Goal: Transaction & Acquisition: Subscribe to service/newsletter

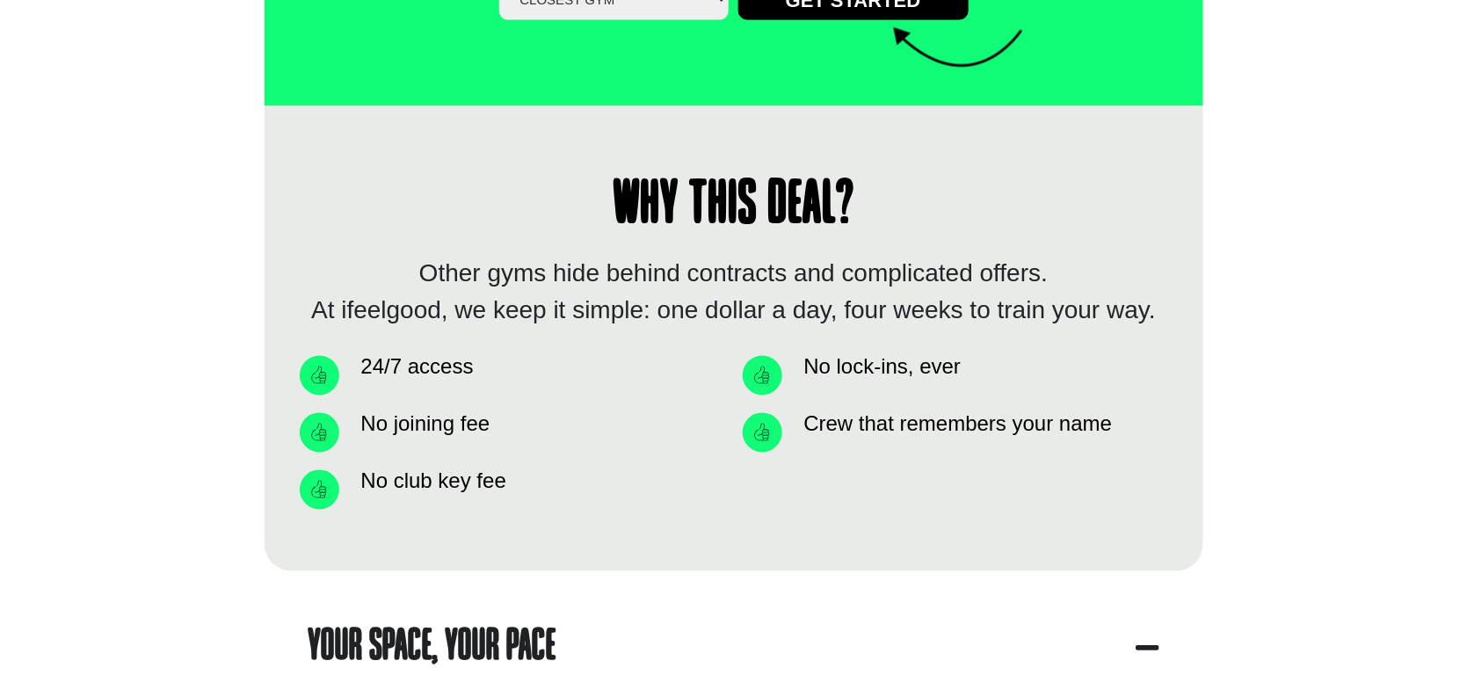
scroll to position [1582, 0]
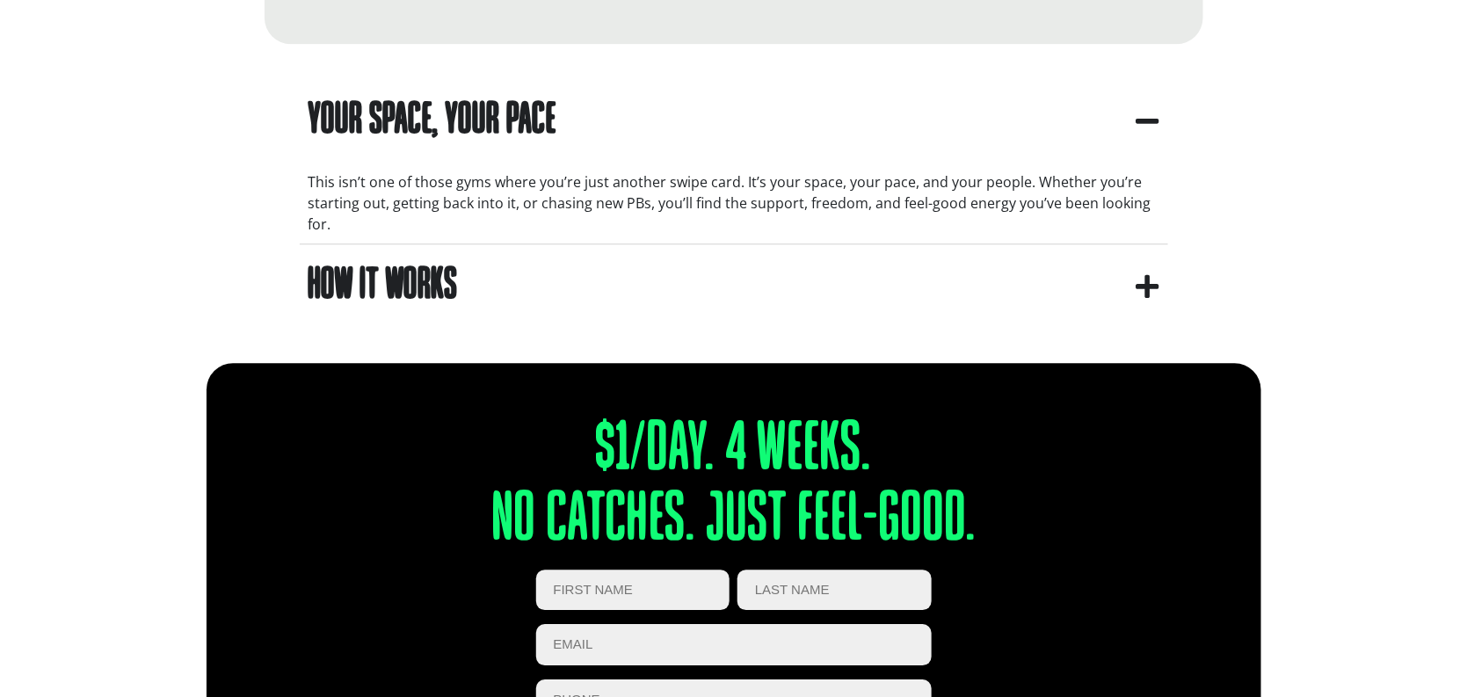
click at [640, 570] on input "First Name (Required)" at bounding box center [633, 590] width 194 height 41
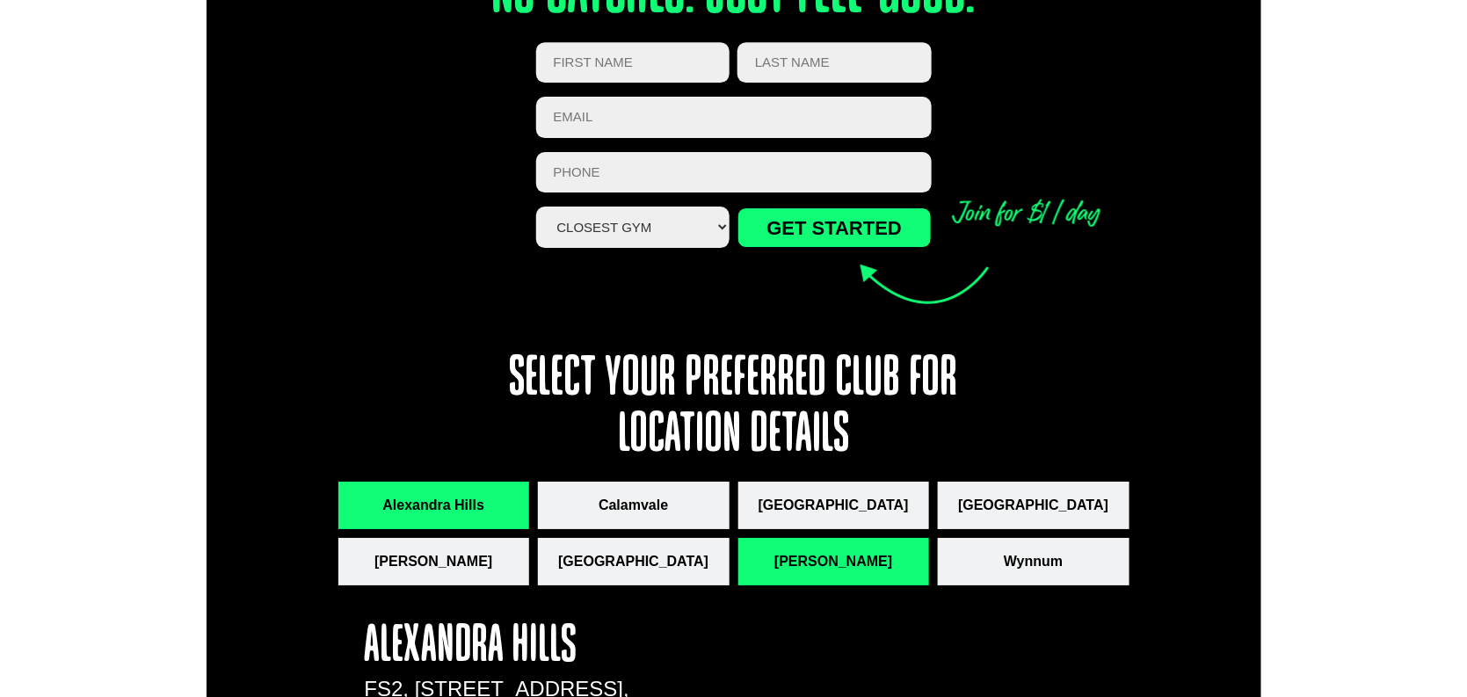
click at [838, 551] on span "[PERSON_NAME]" at bounding box center [833, 561] width 118 height 21
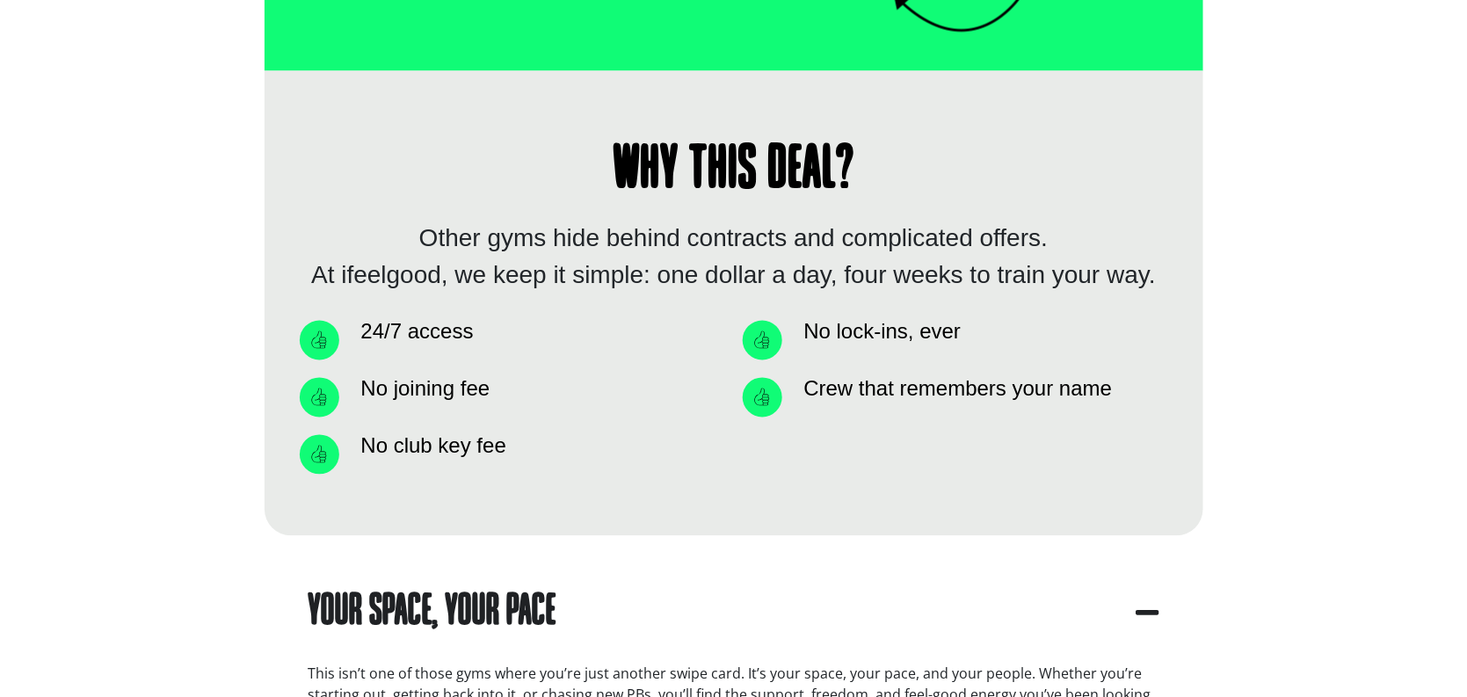
scroll to position [404, 0]
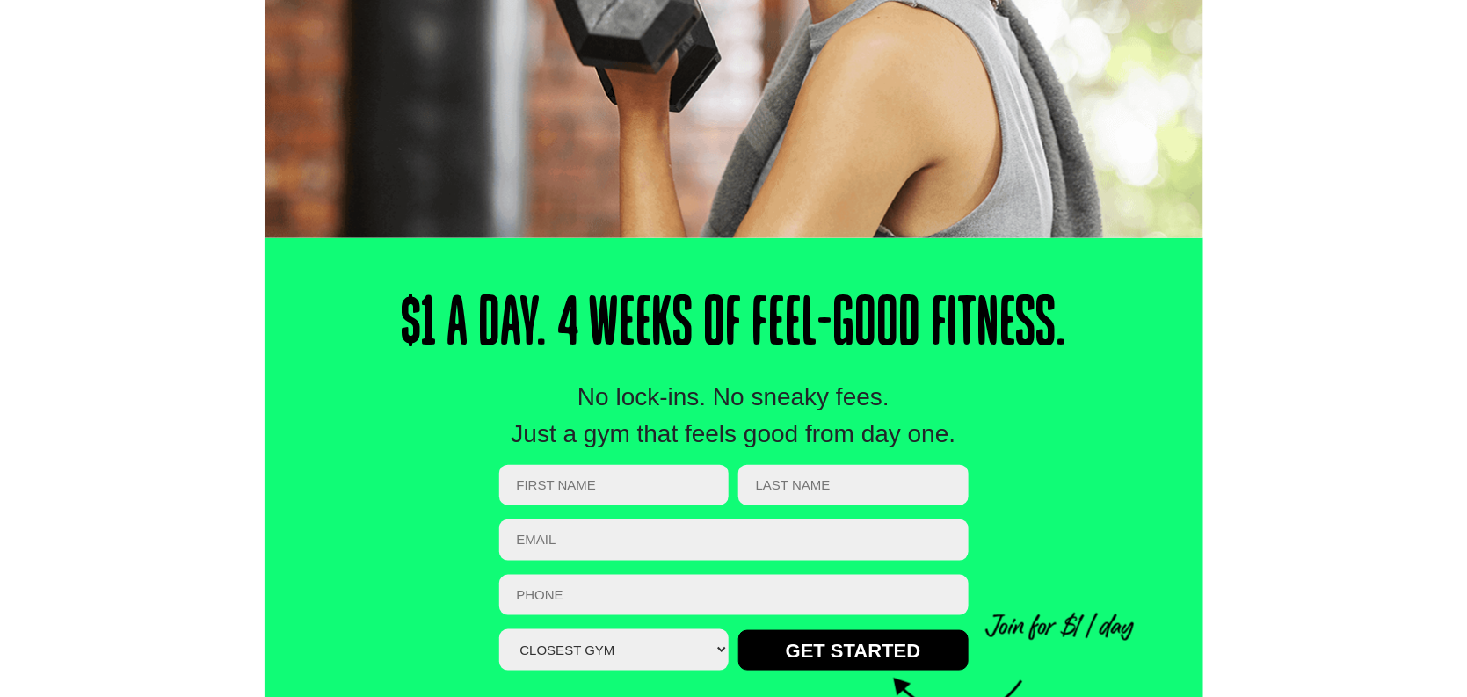
click at [656, 493] on input "First Name (Required)" at bounding box center [614, 485] width 230 height 41
type input "Fei"
type input "Wang"
click at [681, 527] on input "Email (Required)" at bounding box center [733, 540] width 469 height 41
type input "f"
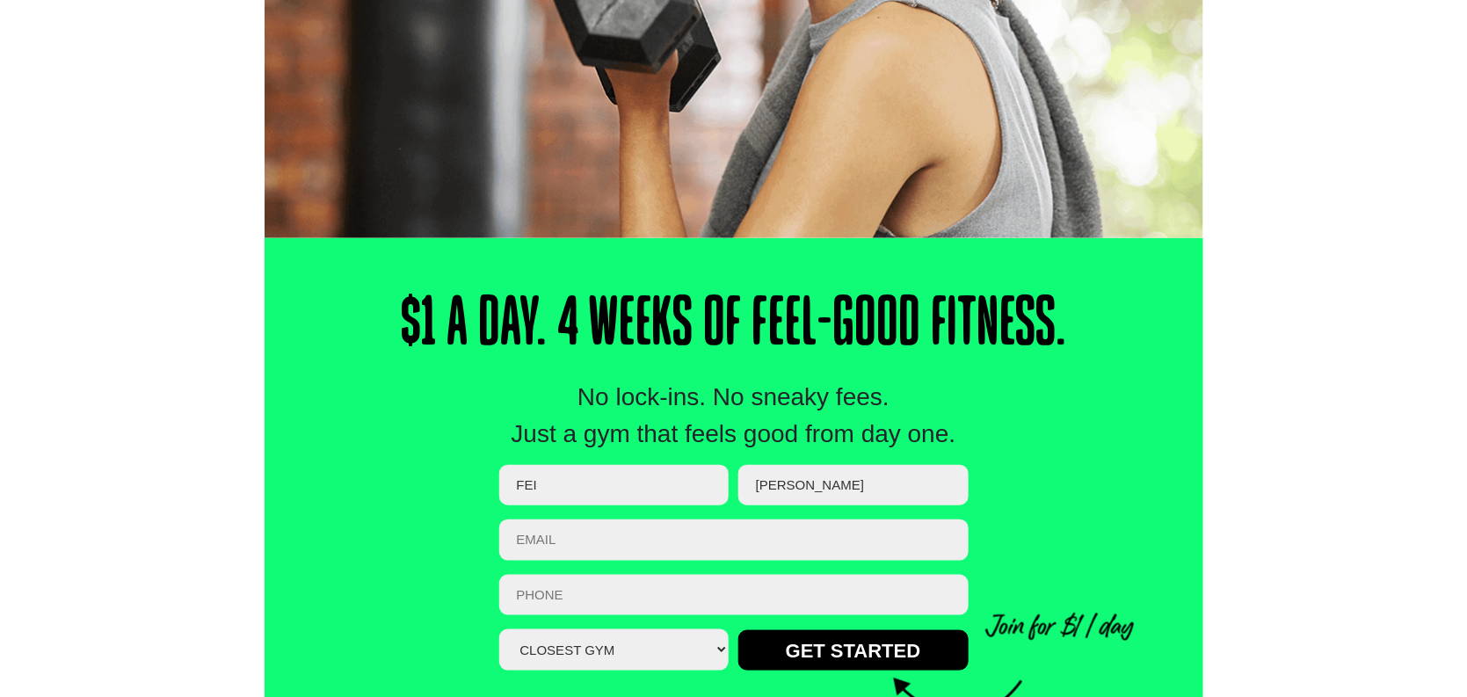
type input "f"
type input "F"
type input "f"
type input "frank777wang@gmail.com"
click at [638, 590] on input "Phone (Required)" at bounding box center [733, 595] width 469 height 41
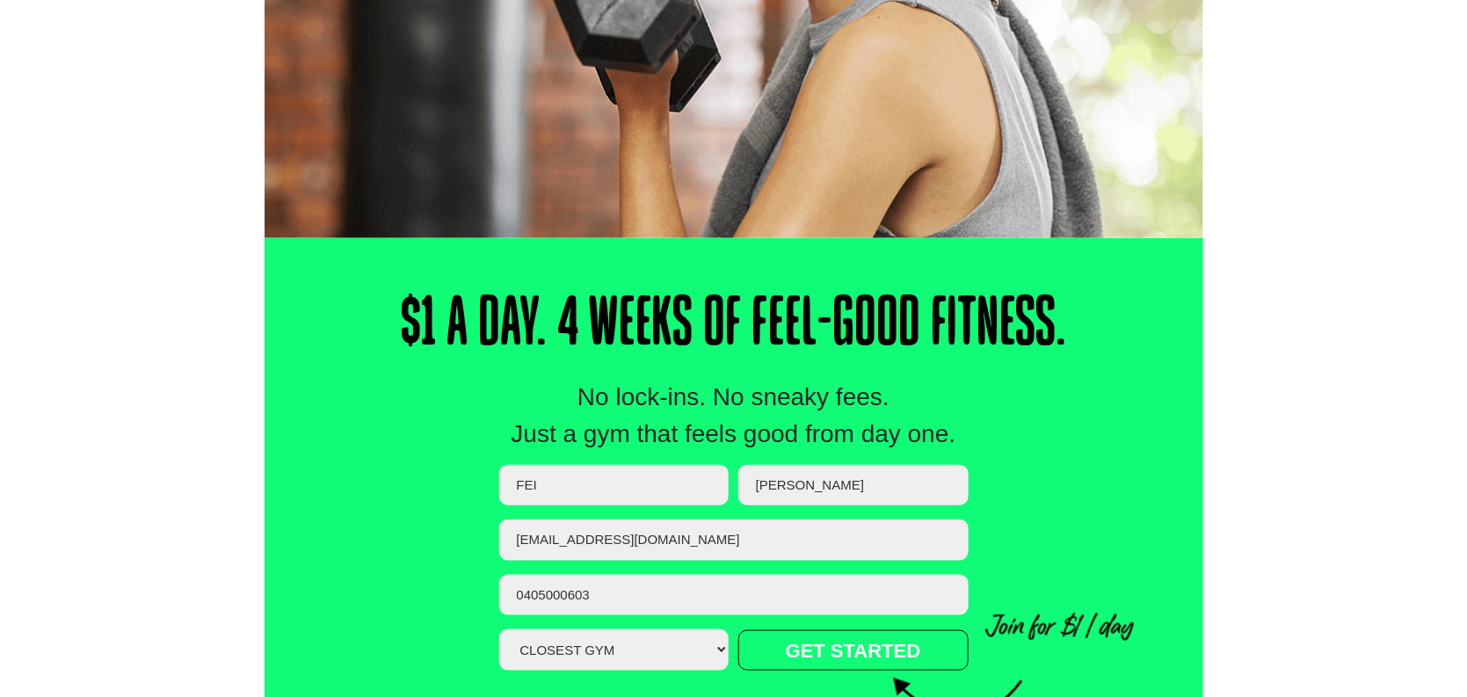
type input "0405000603"
click at [821, 655] on input "GET STARTED" at bounding box center [853, 650] width 230 height 40
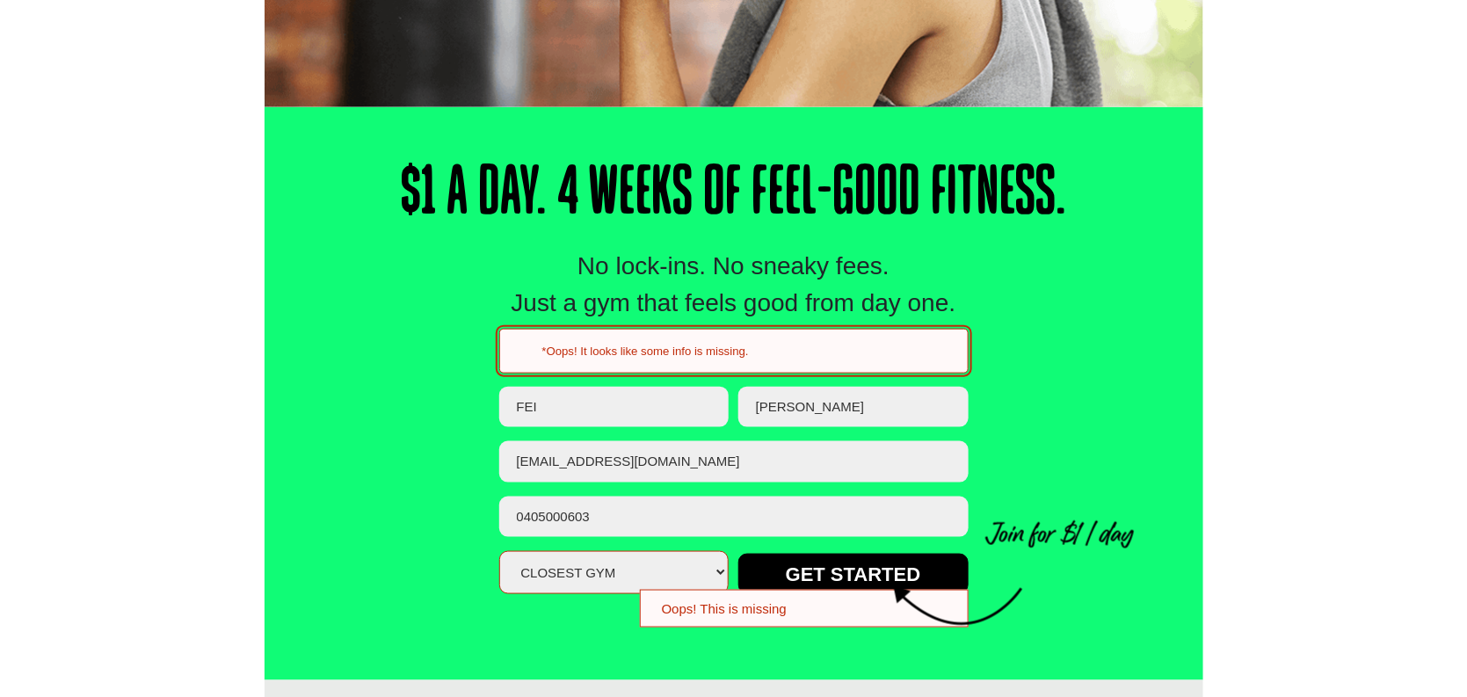
scroll to position [537, 0]
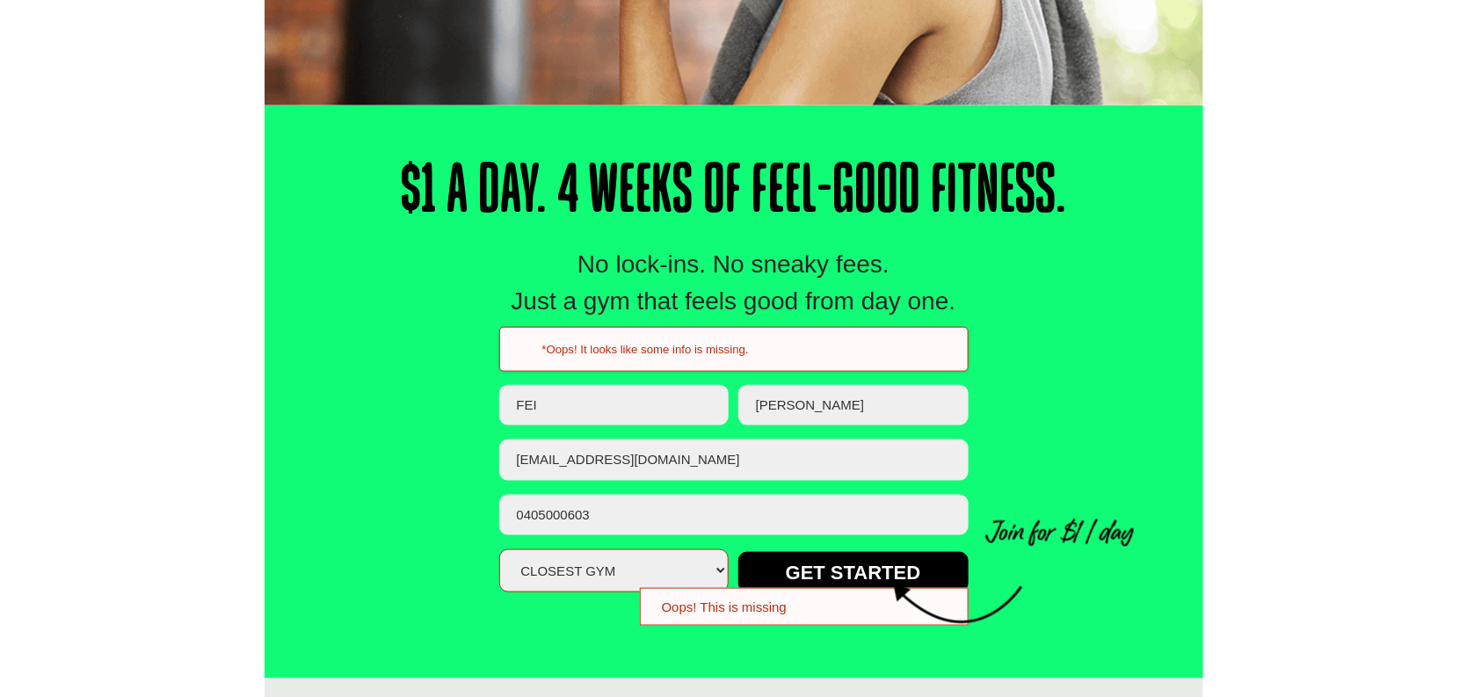
click at [707, 570] on select "Closest Gym Alexandra Hills Calamvale Coopers Plains Middle Park Oxley Park Rid…" at bounding box center [614, 570] width 230 height 43
select select "[PERSON_NAME]"
click at [499, 549] on select "Closest Gym Alexandra Hills Calamvale Coopers Plains Middle Park Oxley Park Rid…" at bounding box center [614, 570] width 230 height 43
click at [977, 437] on div "$1 a Day. 4 Weeks of Feel-Good Fitness. No lock-ins. No sneaky fees. Just a gym…" at bounding box center [734, 391] width 939 height 573
click at [851, 564] on input "GET STARTED" at bounding box center [853, 572] width 230 height 40
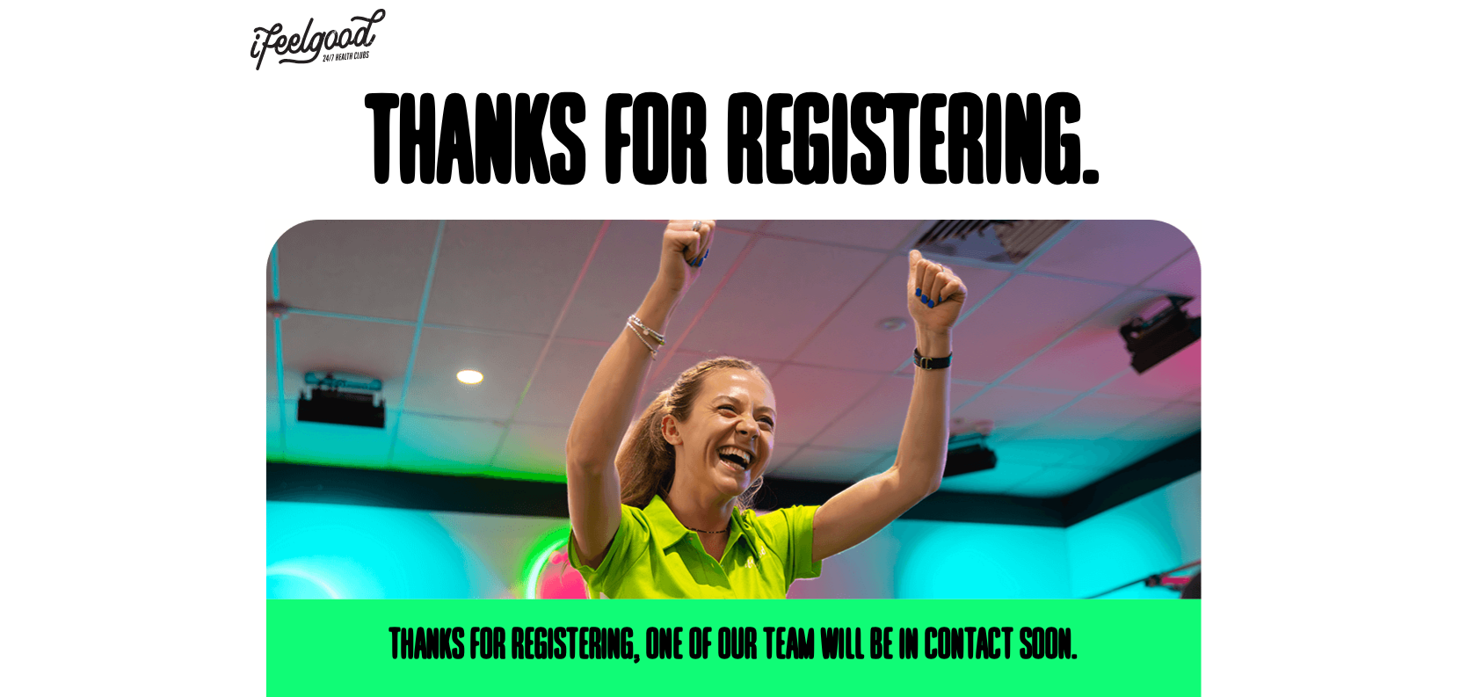
click at [344, 47] on img at bounding box center [318, 40] width 135 height 62
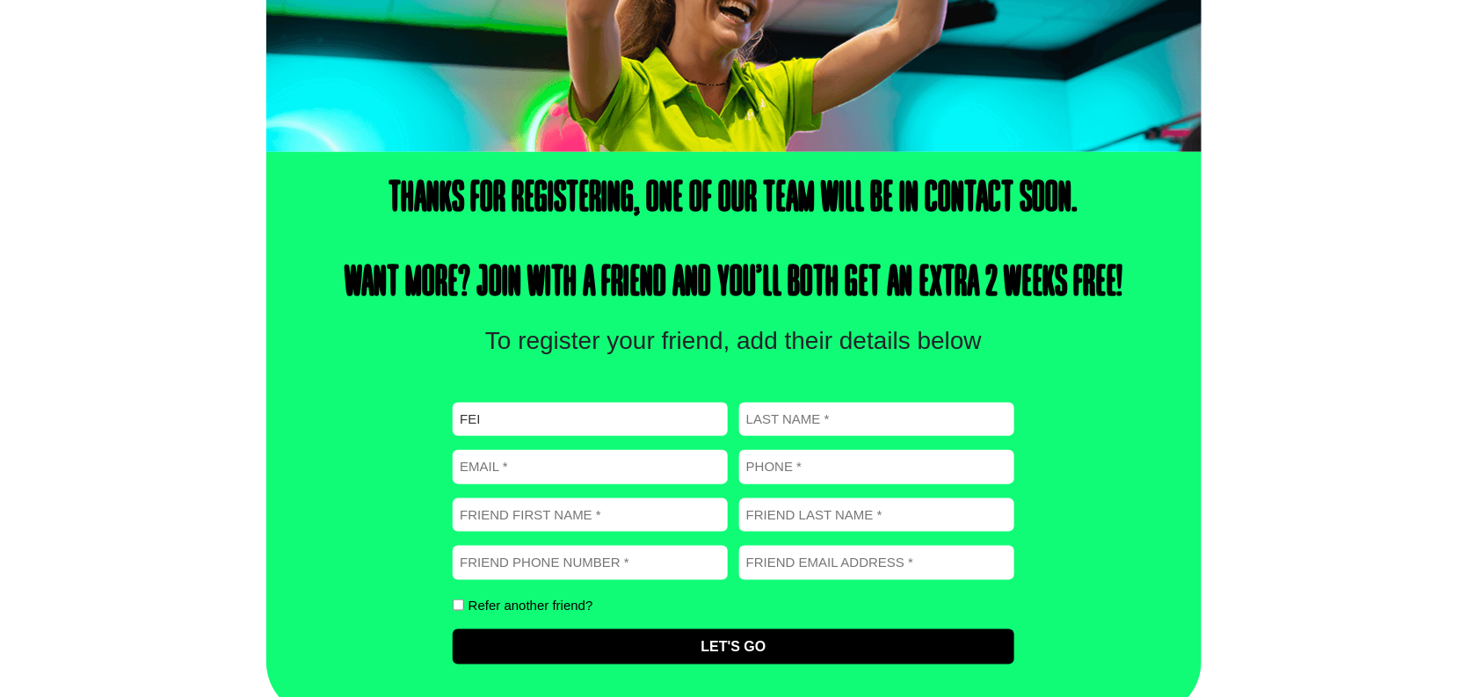
click at [1251, 263] on div "Thanks for registering, one of our team will be in contact soon. Want more? Joi…" at bounding box center [733, 434] width 1467 height 564
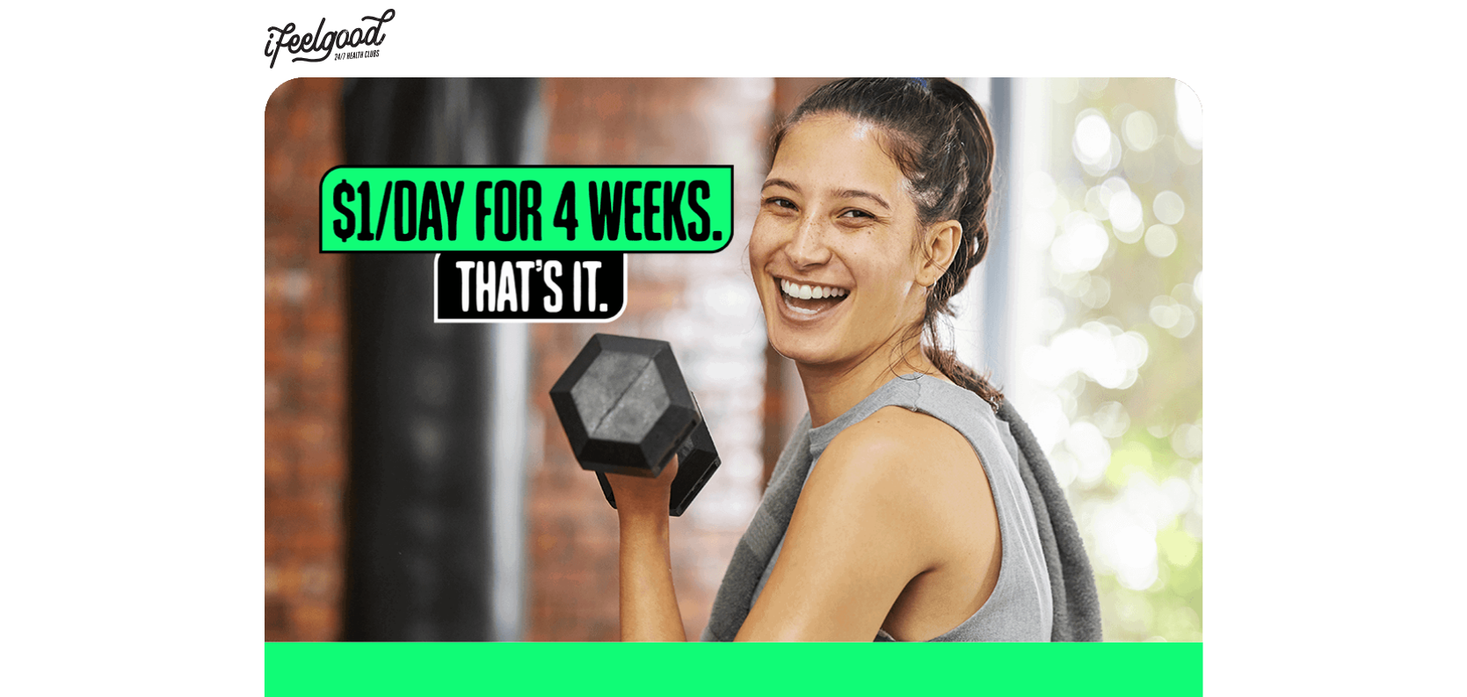
drag, startPoint x: 0, startPoint y: 0, endPoint x: 1304, endPoint y: 126, distance: 1309.8
drag, startPoint x: 1304, startPoint y: 126, endPoint x: 1269, endPoint y: 2, distance: 128.6
click at [1273, 16] on div at bounding box center [733, 38] width 1467 height 77
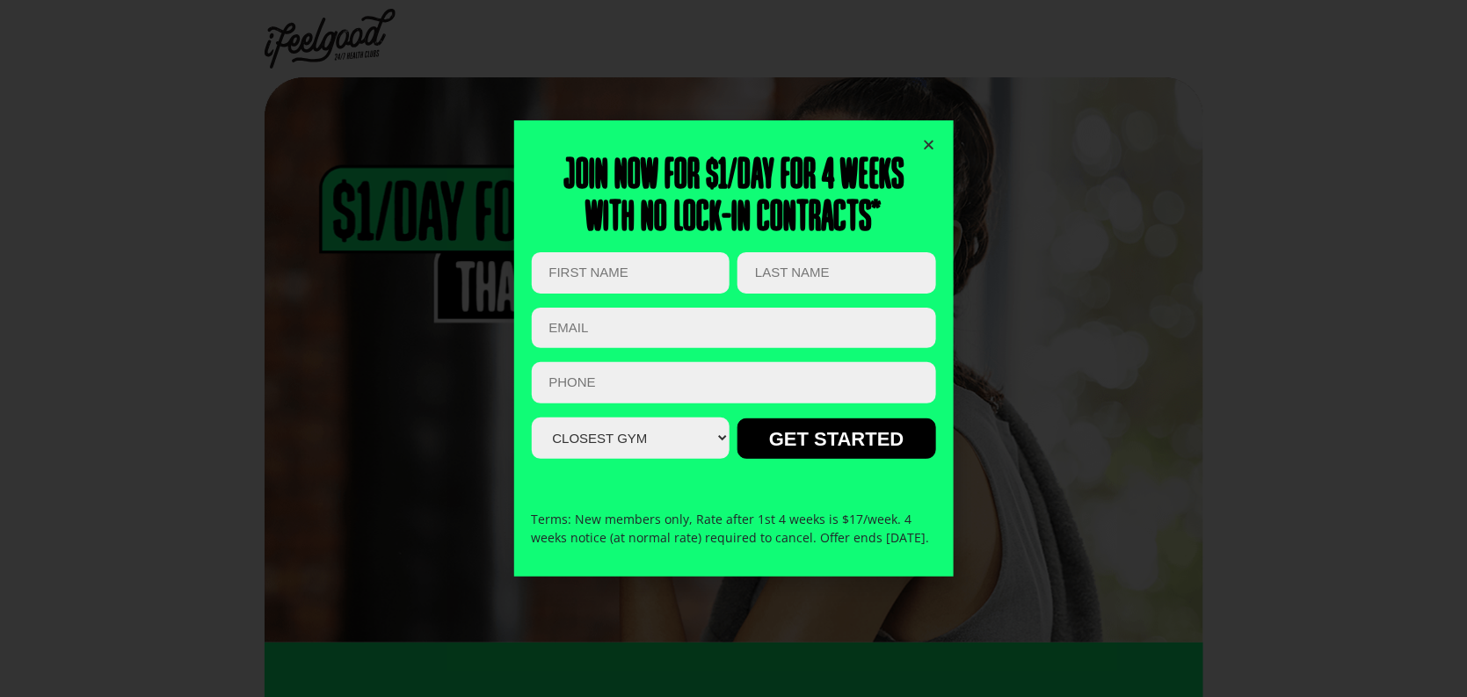
click at [926, 138] on icon "Close" at bounding box center [929, 144] width 13 height 13
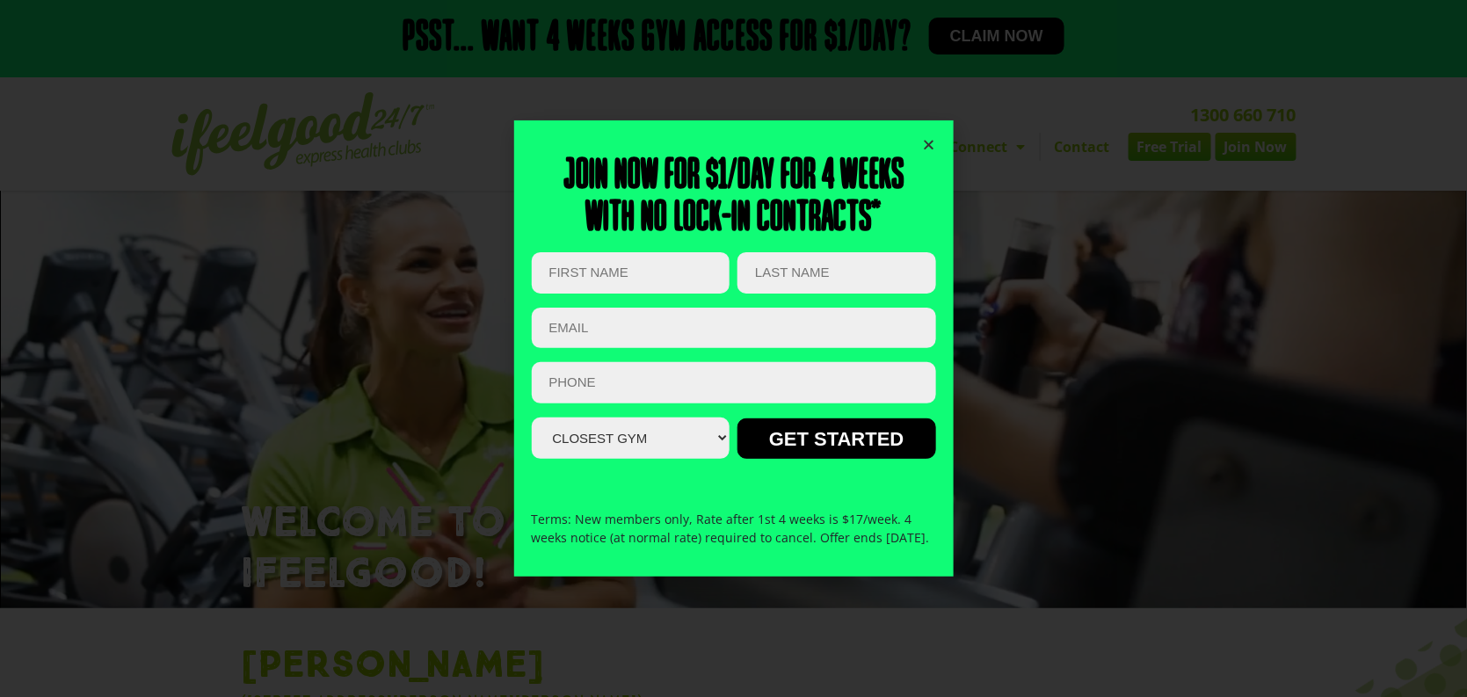
click at [930, 140] on icon "Close" at bounding box center [929, 144] width 13 height 13
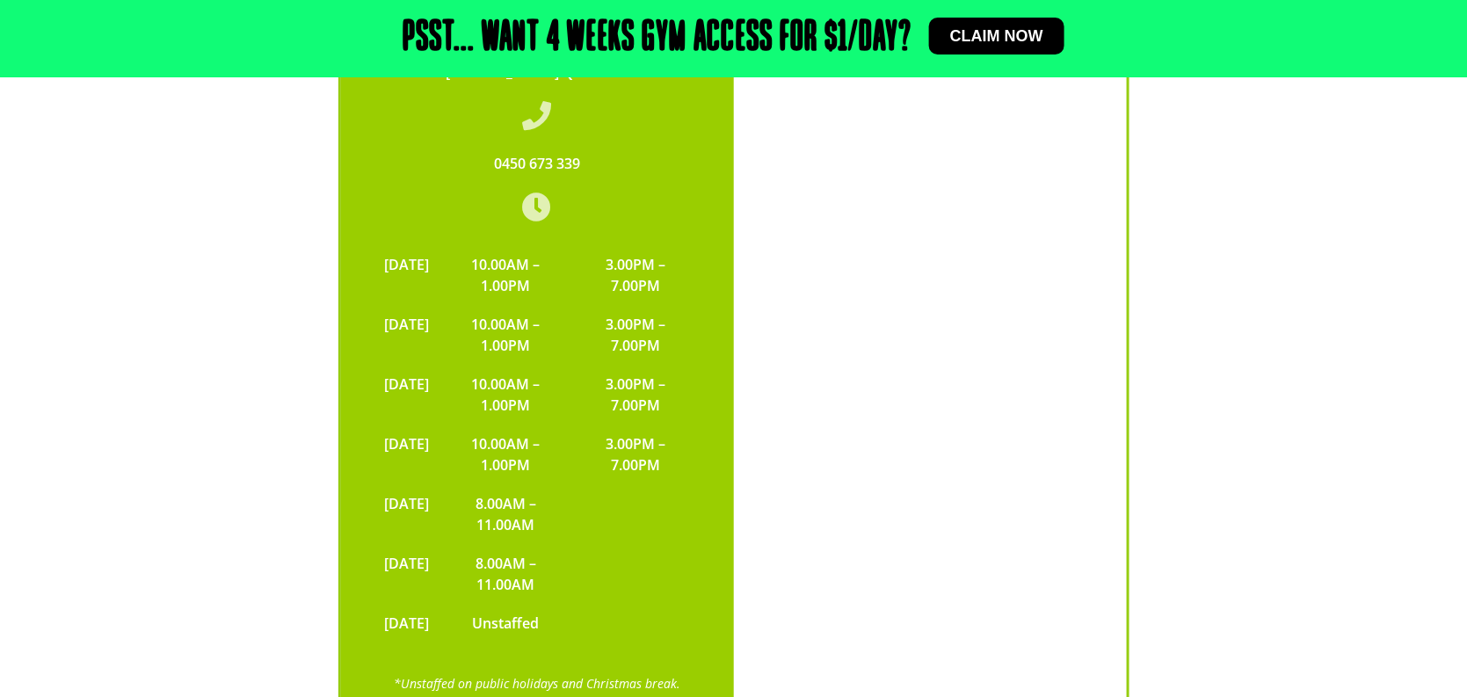
scroll to position [4570, 0]
